Goal: Navigation & Orientation: Find specific page/section

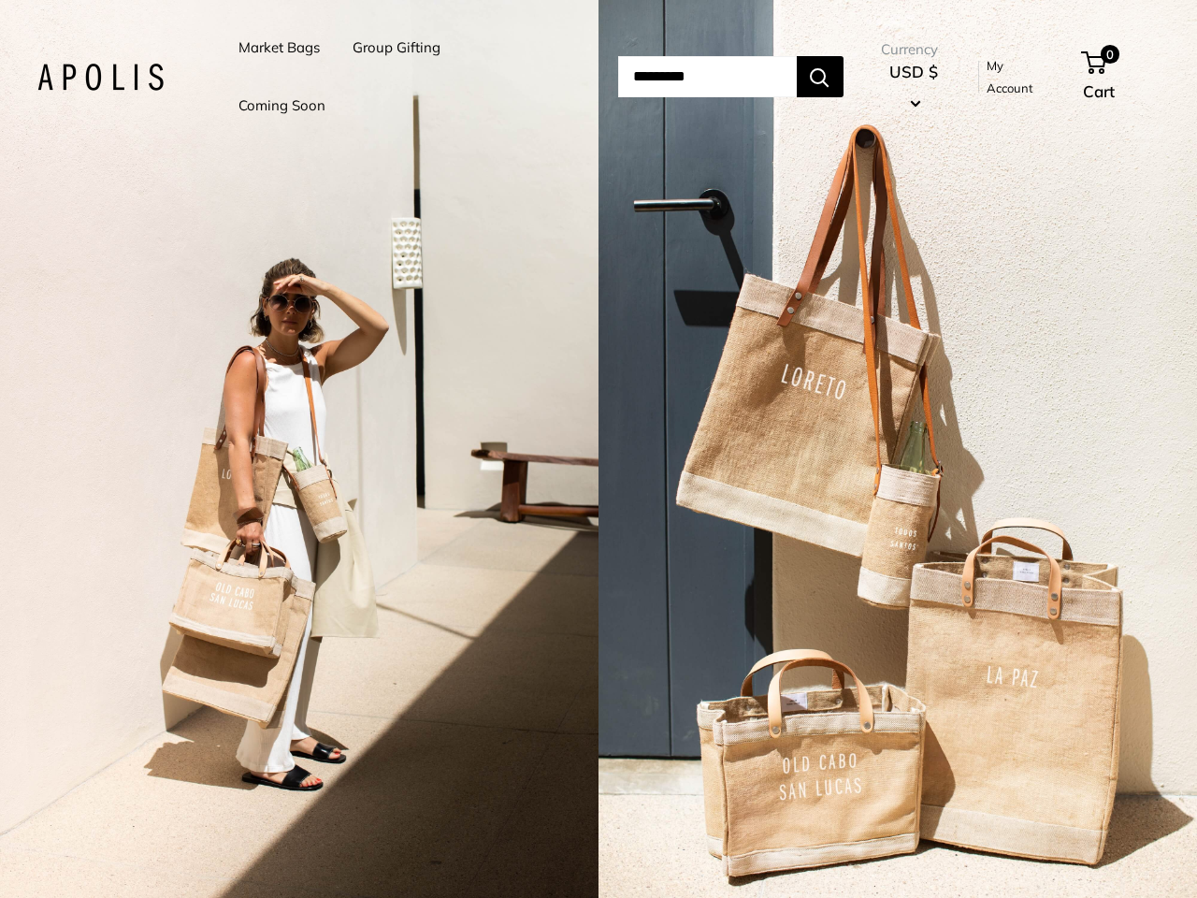
click at [618, 77] on input "Search..." at bounding box center [707, 76] width 179 height 41
click at [399, 77] on li "Group Gifting" at bounding box center [397, 48] width 88 height 58
click at [728, 77] on input "Search..." at bounding box center [707, 76] width 179 height 41
click at [299, 449] on div "2 / 5" at bounding box center [299, 449] width 599 height 898
click at [898, 449] on div "2 / 5" at bounding box center [898, 449] width 599 height 898
